Goal: Task Accomplishment & Management: Complete application form

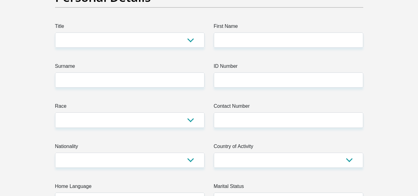
scroll to position [78, 0]
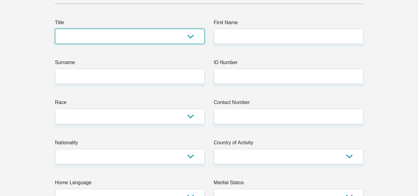
click at [156, 39] on select "Mr Ms Mrs Dr [PERSON_NAME]" at bounding box center [129, 36] width 149 height 15
select select "Ms"
click at [55, 29] on select "Mr Ms Mrs Dr [PERSON_NAME]" at bounding box center [129, 36] width 149 height 15
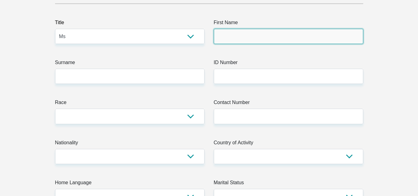
click at [235, 38] on input "First Name" at bounding box center [288, 36] width 149 height 15
type input "Busisiwe"
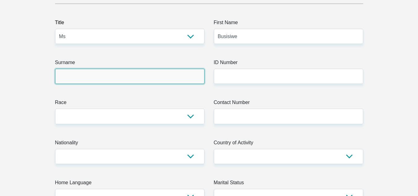
type input "Matlaisane"
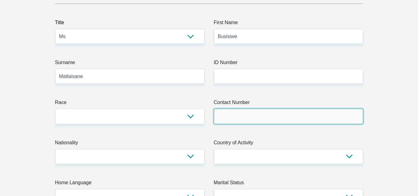
type input "0849994613"
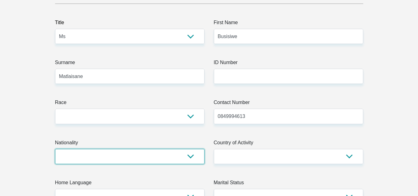
select select "ZAF"
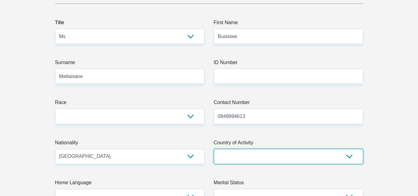
select select "ZAF"
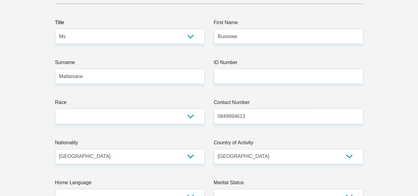
type input "[STREET_ADDRESS][PERSON_NAME]"
type input "Vosloorus"
type input "1475"
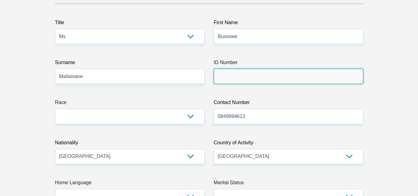
click at [246, 73] on input "ID Number" at bounding box center [288, 76] width 149 height 15
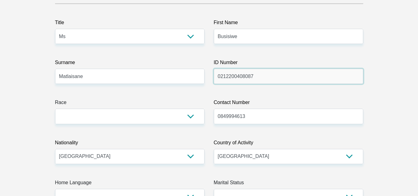
type input "0212200408087"
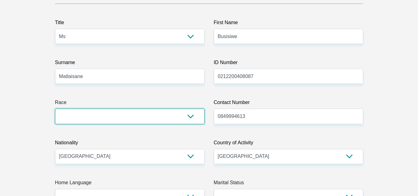
click at [191, 116] on select "Black Coloured Indian White Other" at bounding box center [129, 116] width 149 height 15
select select "1"
click at [55, 109] on select "Black Coloured Indian White Other" at bounding box center [129, 116] width 149 height 15
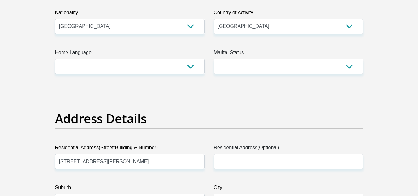
scroll to position [212, 0]
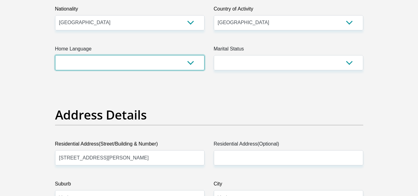
click at [187, 65] on select "Afrikaans English Sepedi South Ndebele Southern Sotho Swati Tsonga Tswana Venda…" at bounding box center [129, 62] width 149 height 15
select select "sot"
click at [55, 55] on select "Afrikaans English Sepedi South Ndebele Southern Sotho Swati Tsonga Tswana Venda…" at bounding box center [129, 62] width 149 height 15
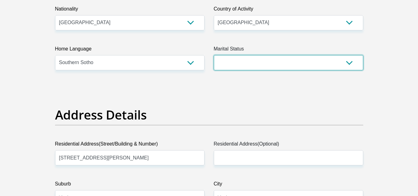
click at [256, 70] on select "Married ANC Single Divorced Widowed Married COP or Customary Law" at bounding box center [288, 62] width 149 height 15
select select "2"
click at [214, 55] on select "Married ANC Single Divorced Widowed Married COP or Customary Law" at bounding box center [288, 62] width 149 height 15
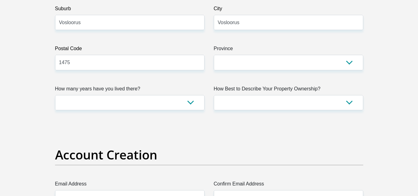
scroll to position [383, 0]
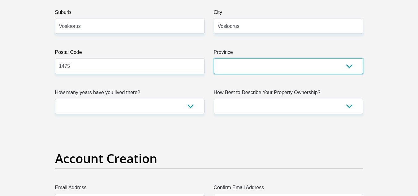
click at [355, 64] on select "Eastern Cape Free State [GEOGRAPHIC_DATA] [GEOGRAPHIC_DATA][DATE] [GEOGRAPHIC_D…" at bounding box center [288, 65] width 149 height 15
select select "Gauteng"
click at [214, 58] on select "Eastern Cape Free State [GEOGRAPHIC_DATA] [GEOGRAPHIC_DATA][DATE] [GEOGRAPHIC_D…" at bounding box center [288, 65] width 149 height 15
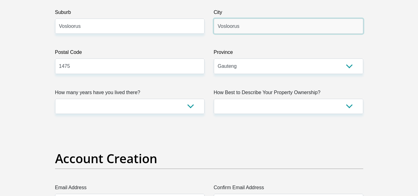
click at [295, 33] on input "Vosloorus" at bounding box center [288, 26] width 149 height 15
type input "V"
type input "[GEOGRAPHIC_DATA]"
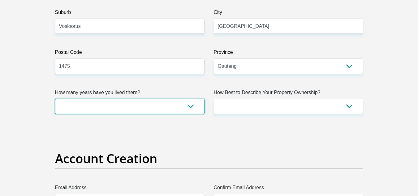
click at [187, 107] on select "less than 1 year 1-3 years 3-5 years 5+ years" at bounding box center [129, 106] width 149 height 15
select select "5"
click at [55, 99] on select "less than 1 year 1-3 years 3-5 years 5+ years" at bounding box center [129, 106] width 149 height 15
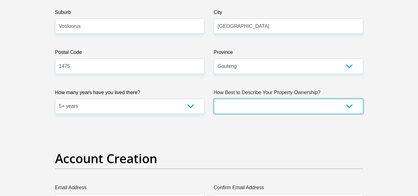
click at [287, 108] on select "Owned Rented Family Owned Company Dwelling" at bounding box center [288, 106] width 149 height 15
select select "parents"
click at [214, 99] on select "Owned Rented Family Owned Company Dwelling" at bounding box center [288, 106] width 149 height 15
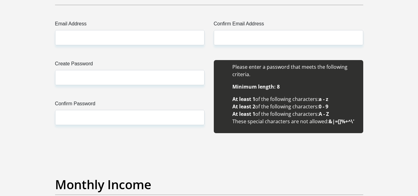
scroll to position [536, 0]
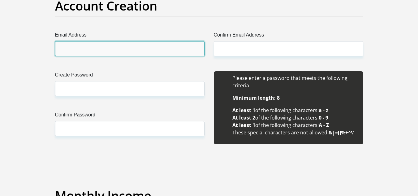
click at [105, 54] on input "Email Address" at bounding box center [129, 48] width 149 height 15
type input "[EMAIL_ADDRESS][DOMAIN_NAME]"
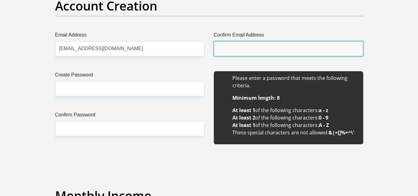
type input "[EMAIL_ADDRESS][DOMAIN_NAME]"
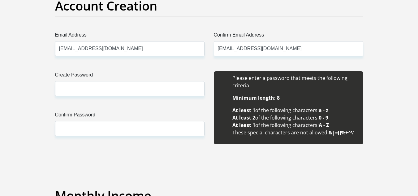
type input "Busisiwe"
type input "Matlaisane"
type input "0849994613"
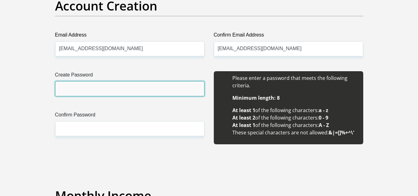
click at [107, 88] on input "Create Password" at bounding box center [129, 88] width 149 height 15
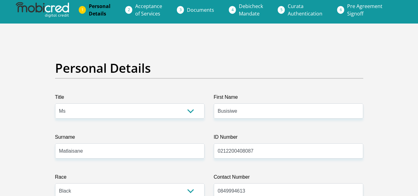
scroll to position [0, 0]
